Goal: Task Accomplishment & Management: Manage account settings

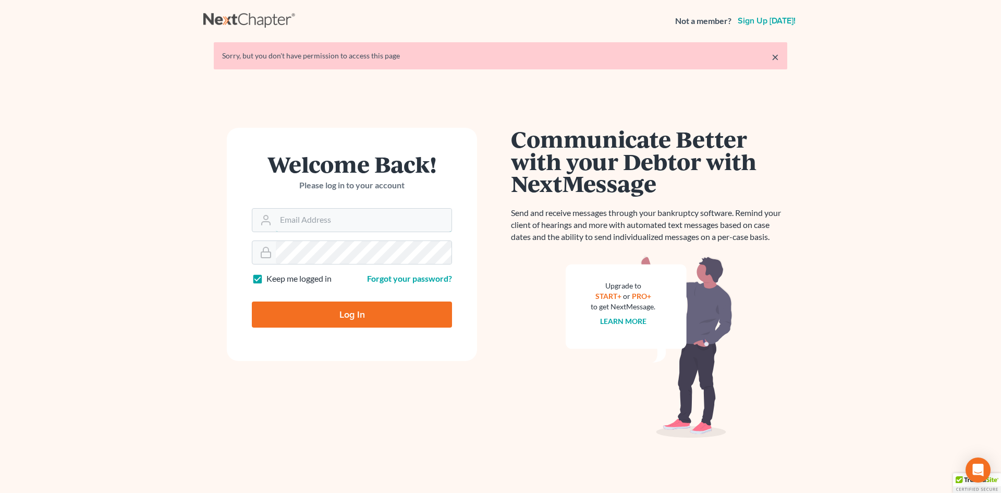
type input "tbenner@tbennerlaw.com"
click at [330, 313] on input "Log In" at bounding box center [352, 314] width 200 height 26
type input "Thinking..."
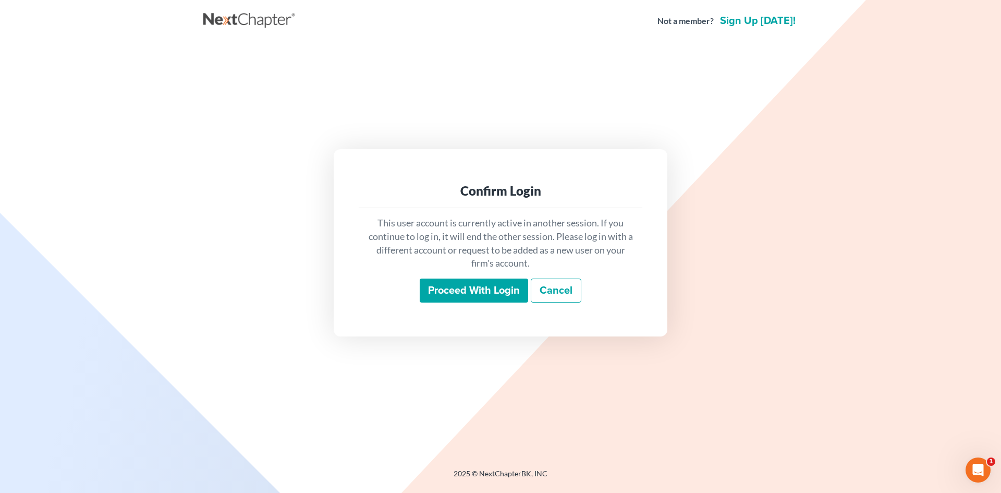
click at [567, 289] on link "Cancel" at bounding box center [556, 290] width 51 height 24
